Goal: Task Accomplishment & Management: Manage account settings

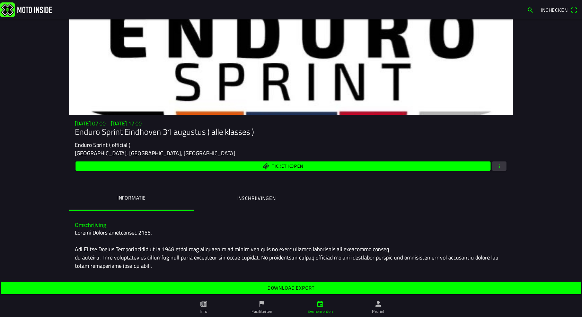
click at [239, 201] on ion-label "Inschrijvingen" at bounding box center [256, 198] width 38 height 8
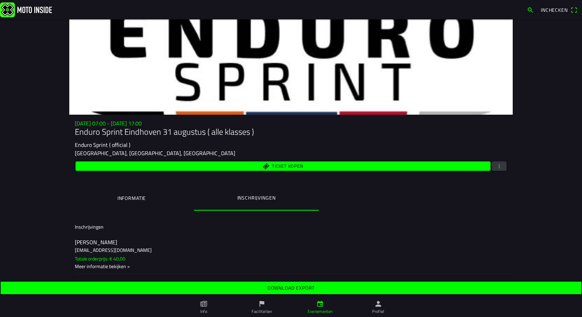
click at [497, 166] on span "button" at bounding box center [499, 165] width 6 height 9
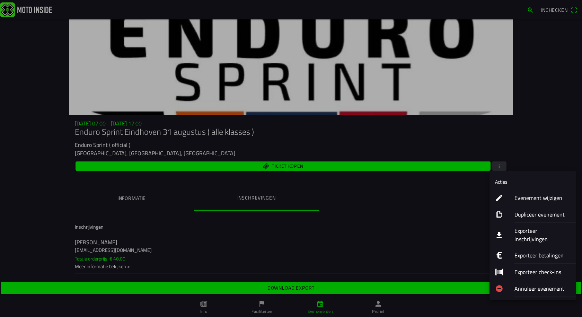
click at [527, 233] on ion-label "Exporteer inschrijvingen" at bounding box center [542, 234] width 56 height 17
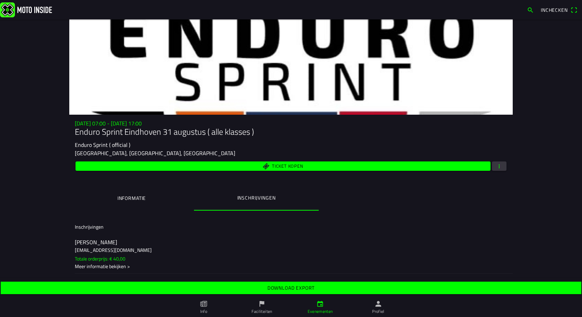
click at [0, 0] on slot "Download export" at bounding box center [0, 0] width 0 height 0
click at [498, 166] on span "button" at bounding box center [499, 165] width 6 height 9
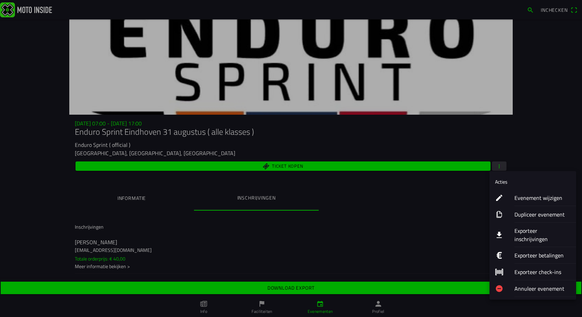
click at [518, 251] on ion-label "Exporteer betalingen" at bounding box center [542, 255] width 56 height 8
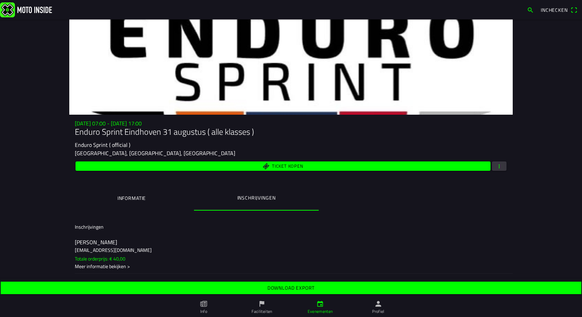
click at [0, 0] on slot "Download export" at bounding box center [0, 0] width 0 height 0
click at [546, 54] on main "[DATE] 07:00 - [DATE] 17:00 Enduro Sprint Eindhoven [DATE] ( alle klasses ) End…" at bounding box center [291, 158] width 582 height 278
click at [107, 50] on div at bounding box center [290, 66] width 443 height 95
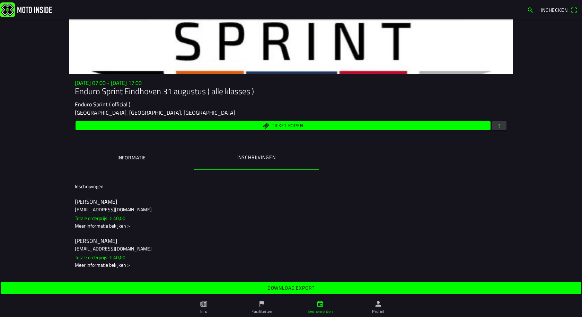
scroll to position [35, 0]
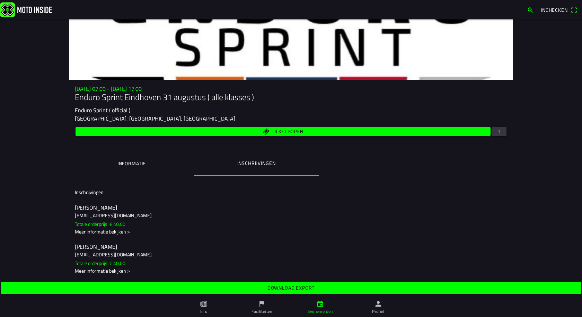
click at [379, 308] on link "Profiel" at bounding box center [378, 306] width 58 height 19
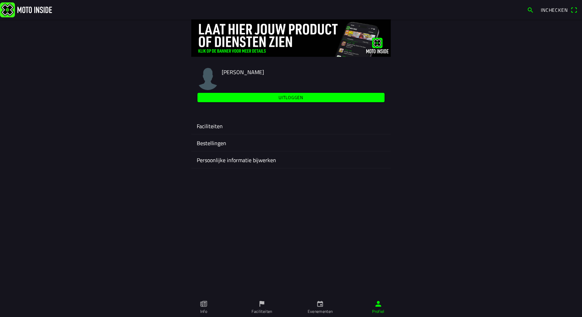
click at [210, 124] on ion-label "Faciliteiten" at bounding box center [291, 126] width 188 height 8
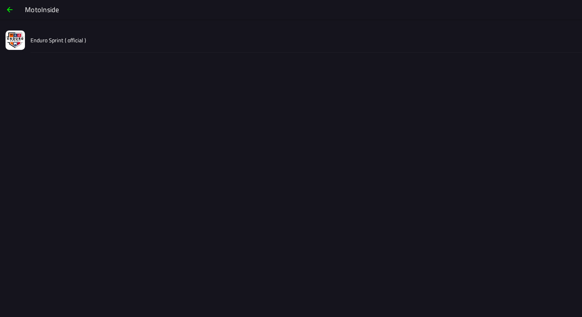
click at [0, 0] on slot "Enduro Sprint ( official )" at bounding box center [0, 0] width 0 height 0
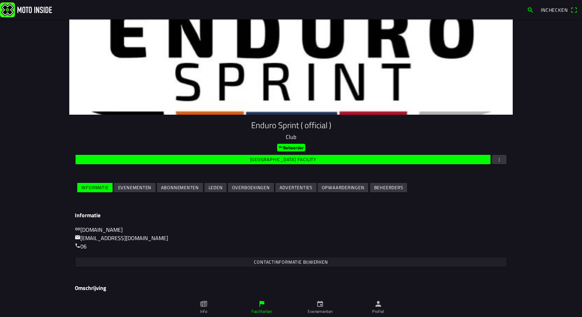
click at [496, 157] on span "button" at bounding box center [499, 159] width 6 height 9
click at [143, 187] on ion-backdrop at bounding box center [291, 158] width 582 height 317
click at [0, 0] on slot "Evenementen" at bounding box center [0, 0] width 0 height 0
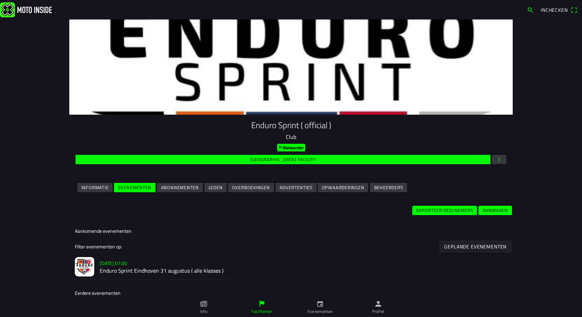
click at [0, 0] on slot "Leden" at bounding box center [0, 0] width 0 height 0
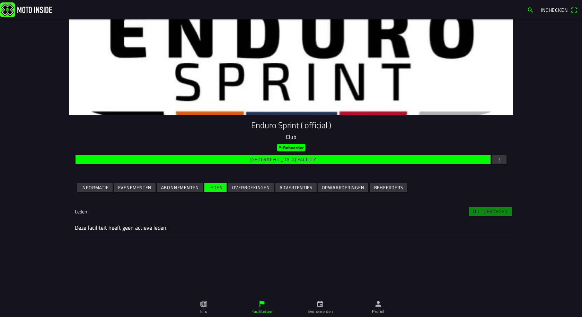
click at [0, 0] on slot "Abonnementen" at bounding box center [0, 0] width 0 height 0
click at [0, 0] on slot "Evenementen" at bounding box center [0, 0] width 0 height 0
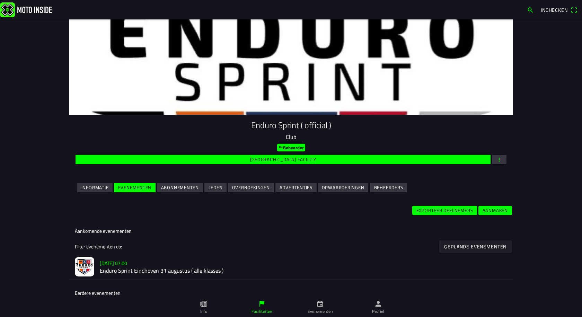
click at [0, 0] on slot "Exporteer deelnemers" at bounding box center [0, 0] width 0 height 0
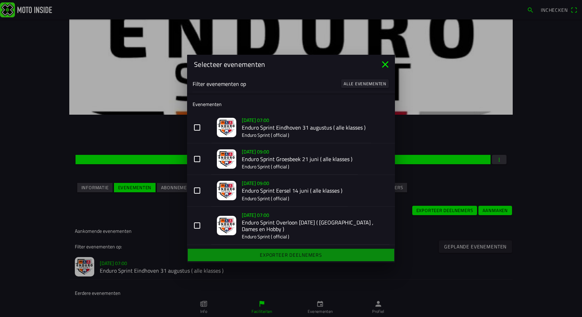
click at [197, 125] on button "[DATE] 07:00 Enduro Sprint Eindhoven [DATE] ( alle klasses ) Enduro Sprint ( of…" at bounding box center [291, 128] width 208 height 32
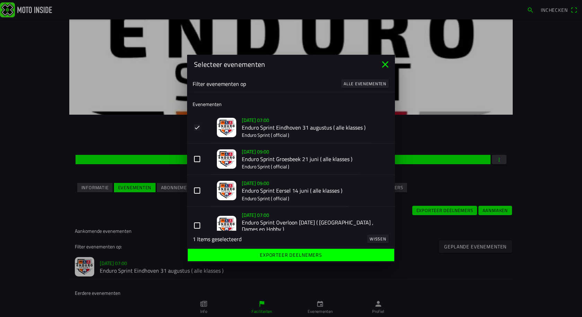
click at [198, 159] on button "[DATE] 09:00 Enduro Sprint Groesbeek [DATE] ( alle klasses ) Enduro Sprint ( of…" at bounding box center [291, 159] width 208 height 32
click at [196, 190] on button "[DATE] 09:00 Enduro Sprint Eersel [DATE] ( alle klasses ) Enduro Sprint ( offic…" at bounding box center [291, 191] width 208 height 32
click at [196, 225] on button "[DATE] 07:00 Enduro Sprint Overloon [DATE] ( [GEOGRAPHIC_DATA] , Dames en Hobby…" at bounding box center [291, 225] width 208 height 38
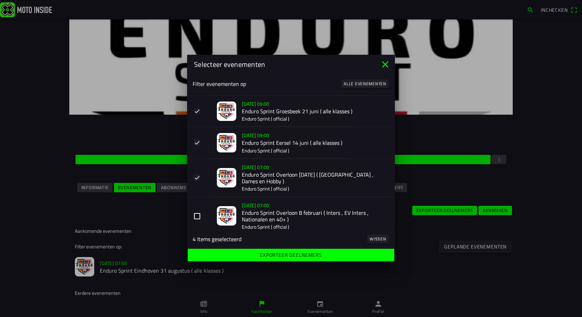
scroll to position [55, 0]
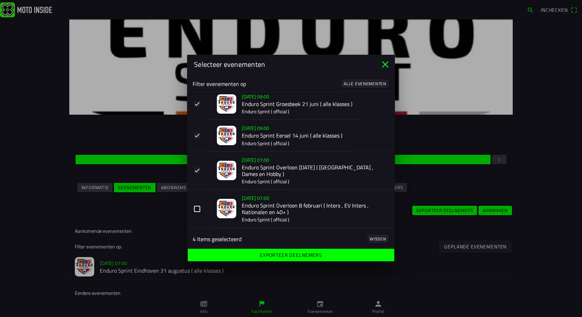
click at [196, 206] on button "[DATE] 07:00 Enduro Sprint Overloon [DATE] ( Inters , EV Inters , Nationalen en…" at bounding box center [291, 208] width 208 height 38
click at [276, 251] on span "Exporteer deelnemers" at bounding box center [291, 255] width 196 height 12
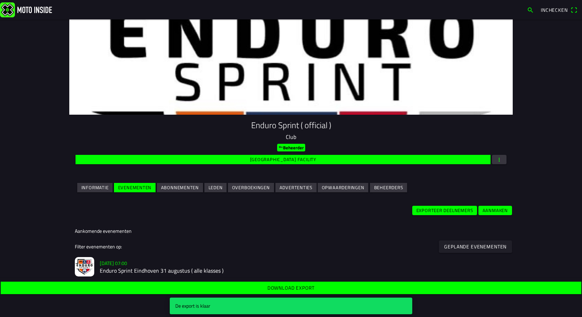
click at [0, 0] on slot "Download export" at bounding box center [0, 0] width 0 height 0
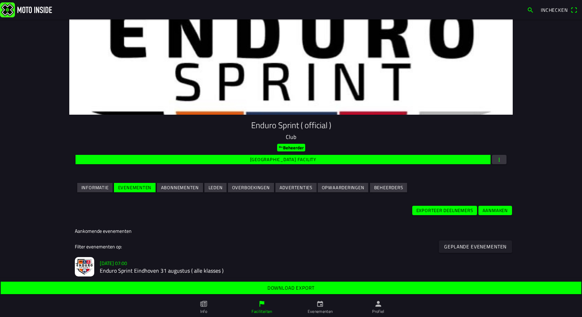
click at [122, 267] on h2 "Enduro Sprint Eindhoven 31 augustus ( alle klasses )" at bounding box center [303, 270] width 407 height 7
